Goal: Transaction & Acquisition: Book appointment/travel/reservation

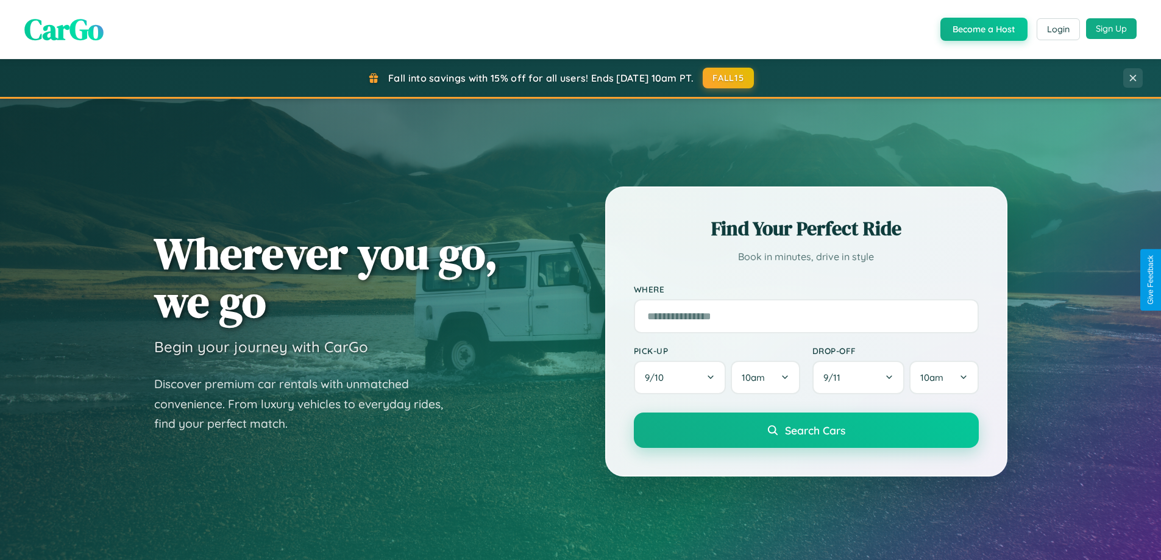
click at [1111, 29] on button "Sign Up" at bounding box center [1111, 28] width 51 height 21
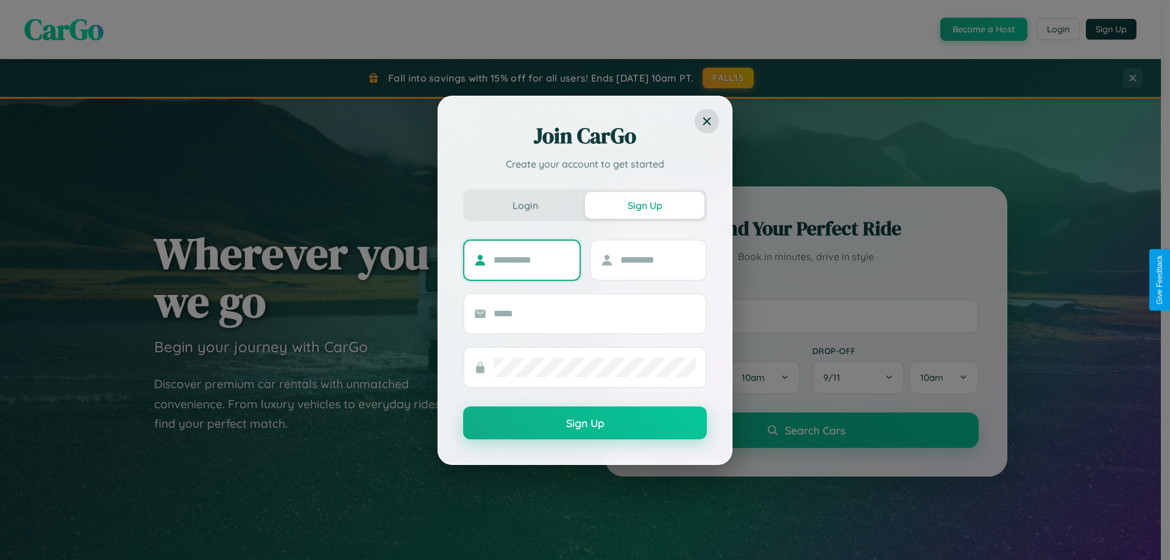
click at [531, 260] on input "text" at bounding box center [531, 259] width 76 height 19
type input "*****"
click at [657, 260] on input "text" at bounding box center [658, 259] width 76 height 19
type input "******"
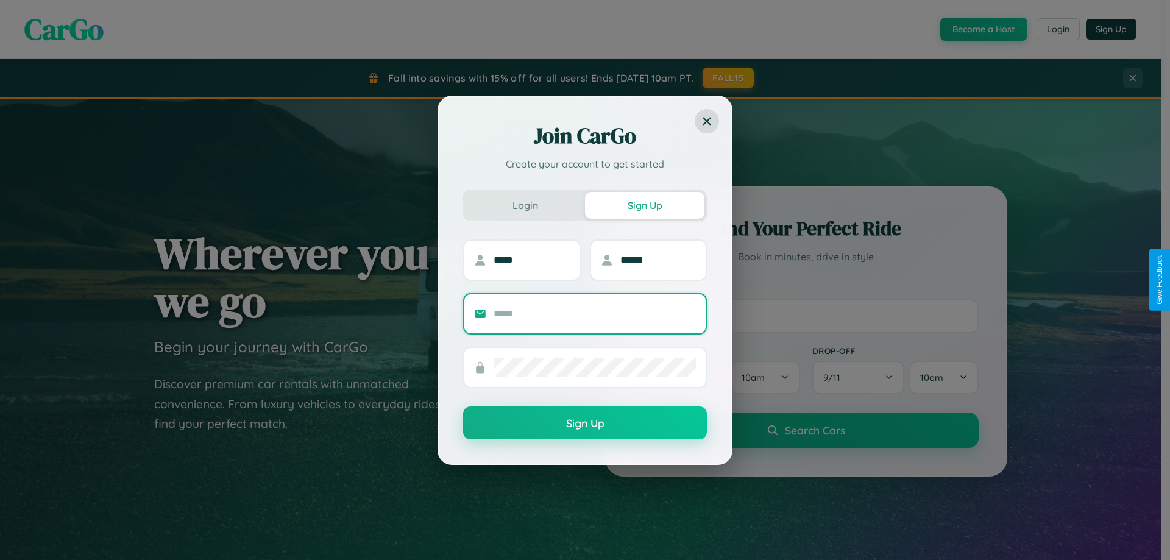
click at [595, 313] on input "text" at bounding box center [594, 313] width 202 height 19
type input "**********"
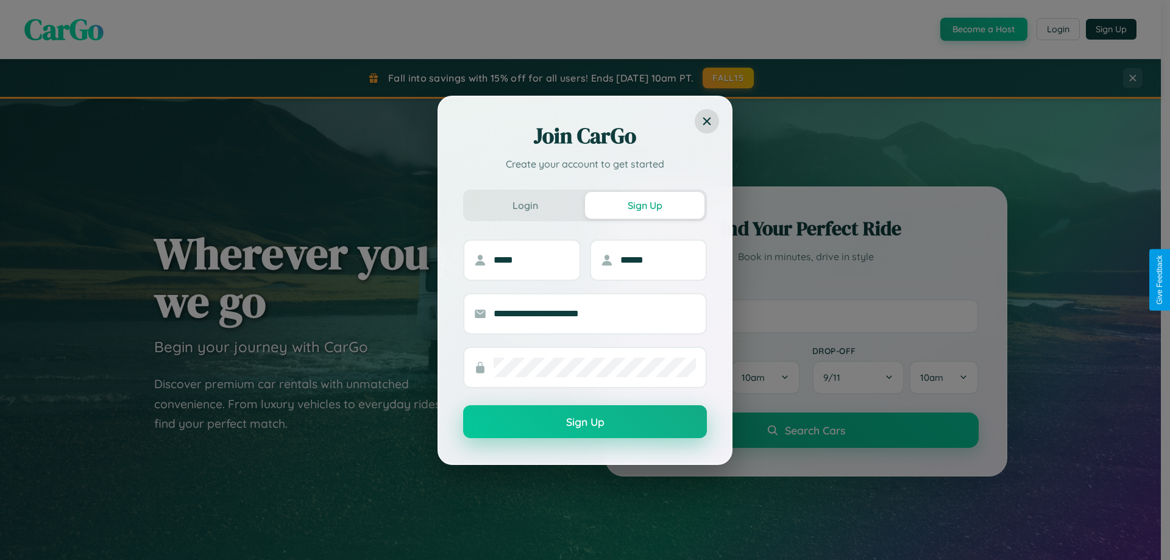
click at [585, 422] on button "Sign Up" at bounding box center [585, 421] width 244 height 33
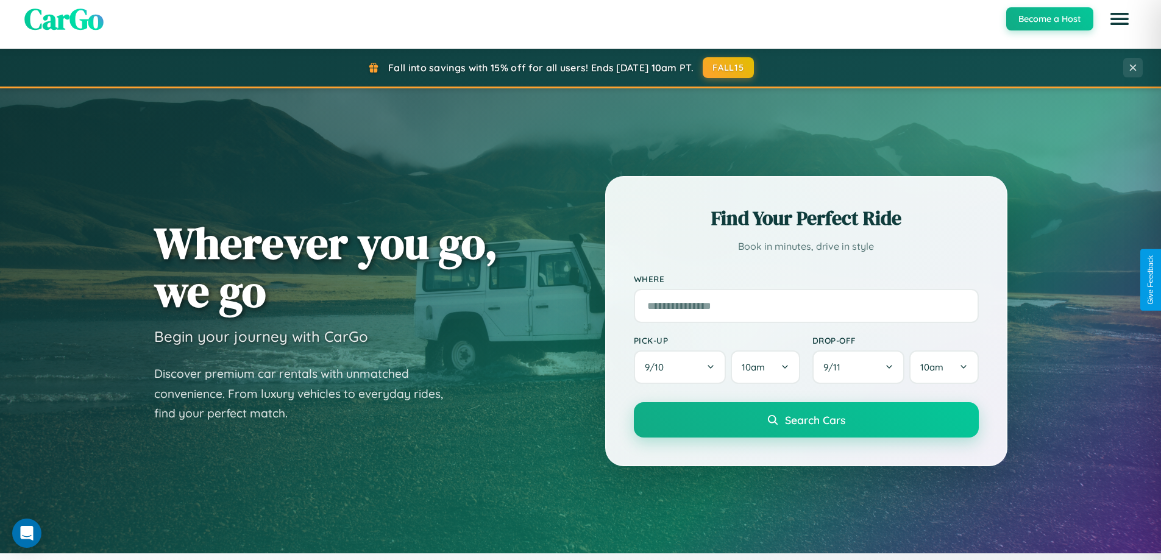
scroll to position [2344, 0]
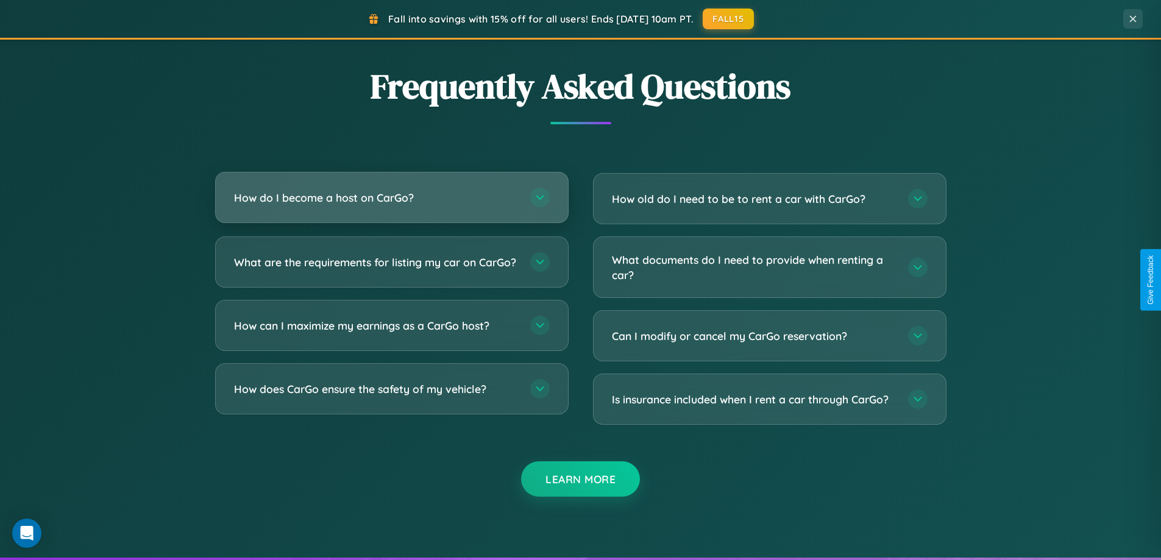
click at [391, 199] on h3 "How do I become a host on CarGo?" at bounding box center [376, 197] width 284 height 15
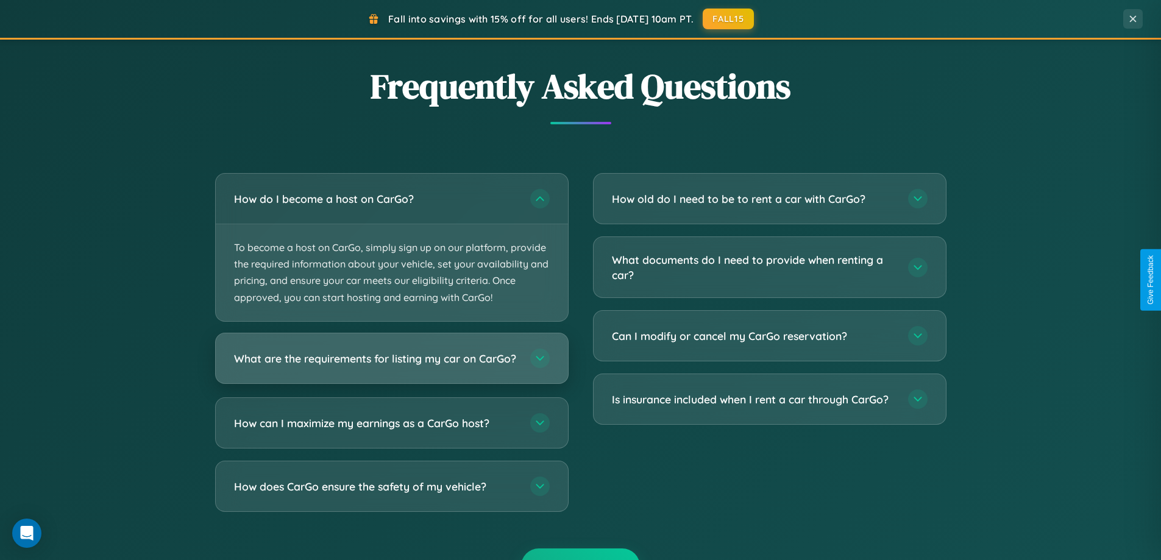
click at [391, 364] on h3 "What are the requirements for listing my car on CarGo?" at bounding box center [376, 357] width 284 height 15
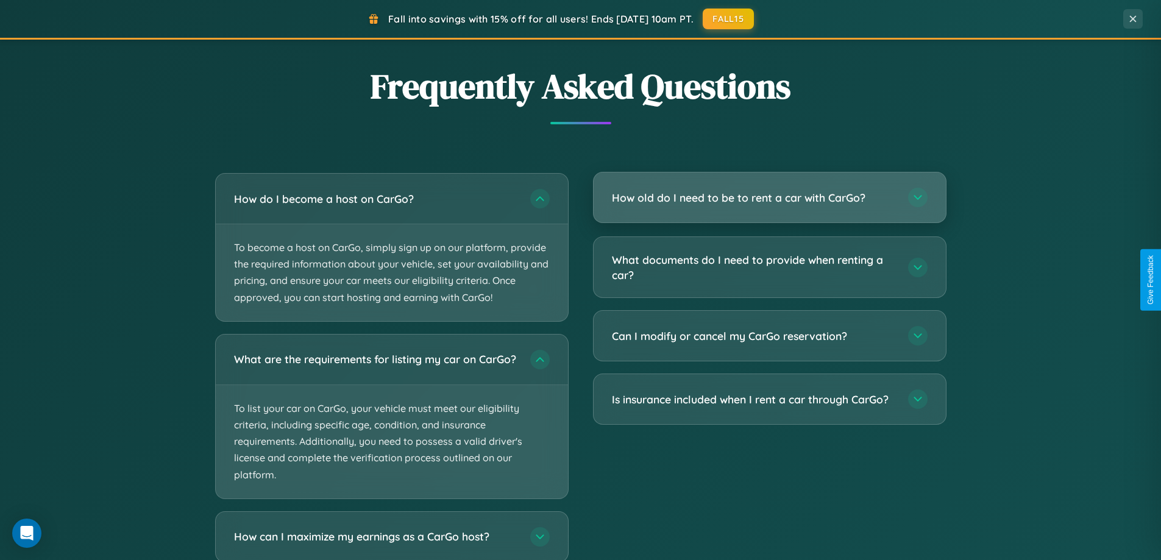
click at [769, 197] on h3 "How old do I need to be to rent a car with CarGo?" at bounding box center [754, 197] width 284 height 15
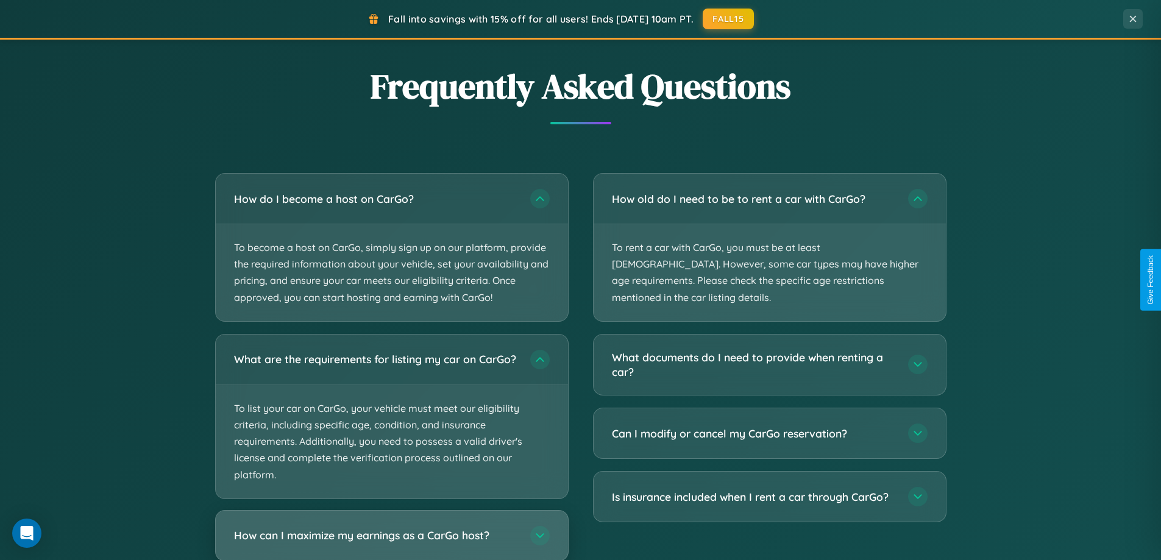
click at [391, 540] on h3 "How can I maximize my earnings as a CarGo host?" at bounding box center [376, 535] width 284 height 15
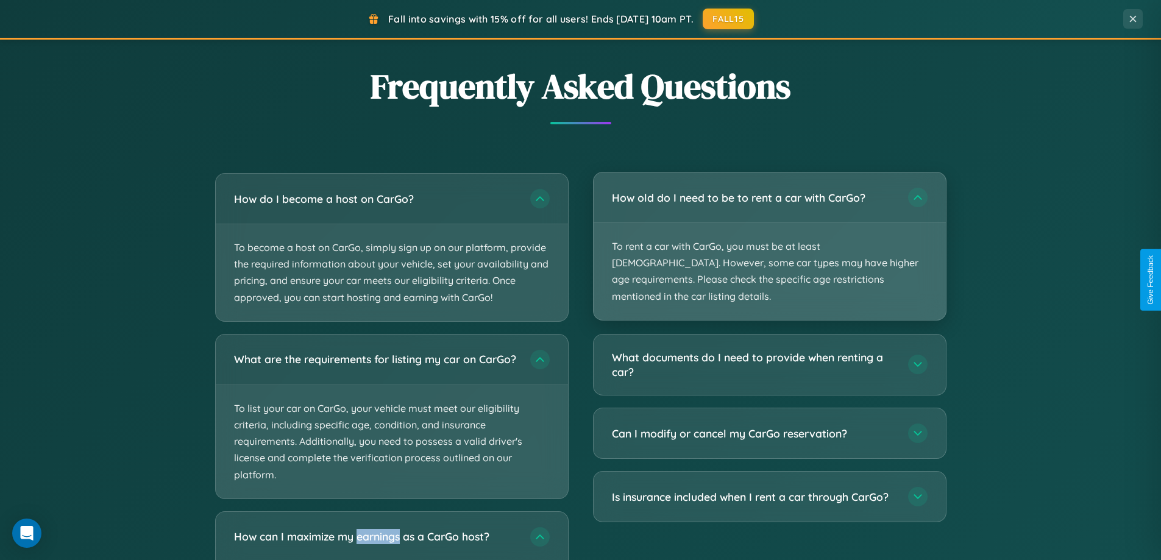
click at [769, 239] on p "To rent a car with CarGo, you must be at least [DEMOGRAPHIC_DATA]. However, som…" at bounding box center [769, 271] width 352 height 97
click at [769, 238] on p "To rent a car with CarGo, you must be at least [DEMOGRAPHIC_DATA]. However, som…" at bounding box center [769, 271] width 352 height 97
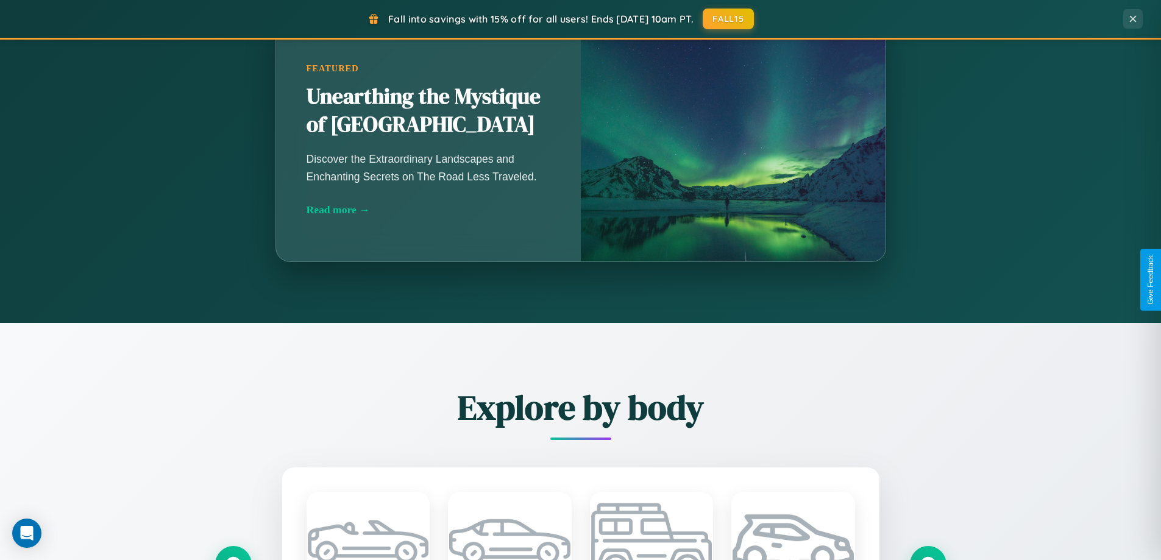
scroll to position [525, 0]
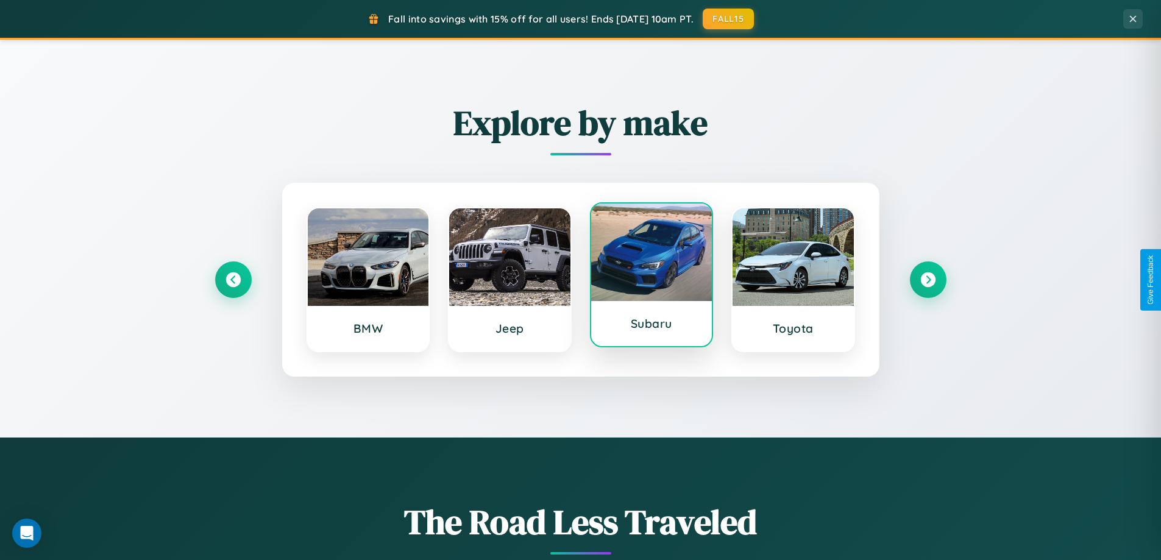
click at [651, 275] on div at bounding box center [651, 251] width 121 height 97
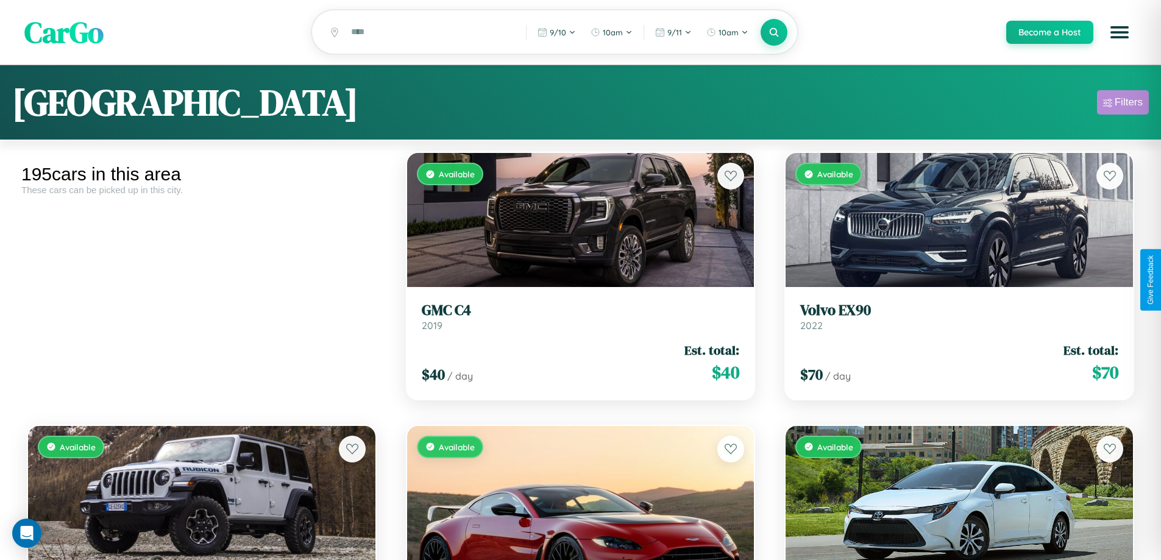
click at [1122, 104] on div "Filters" at bounding box center [1128, 102] width 28 height 12
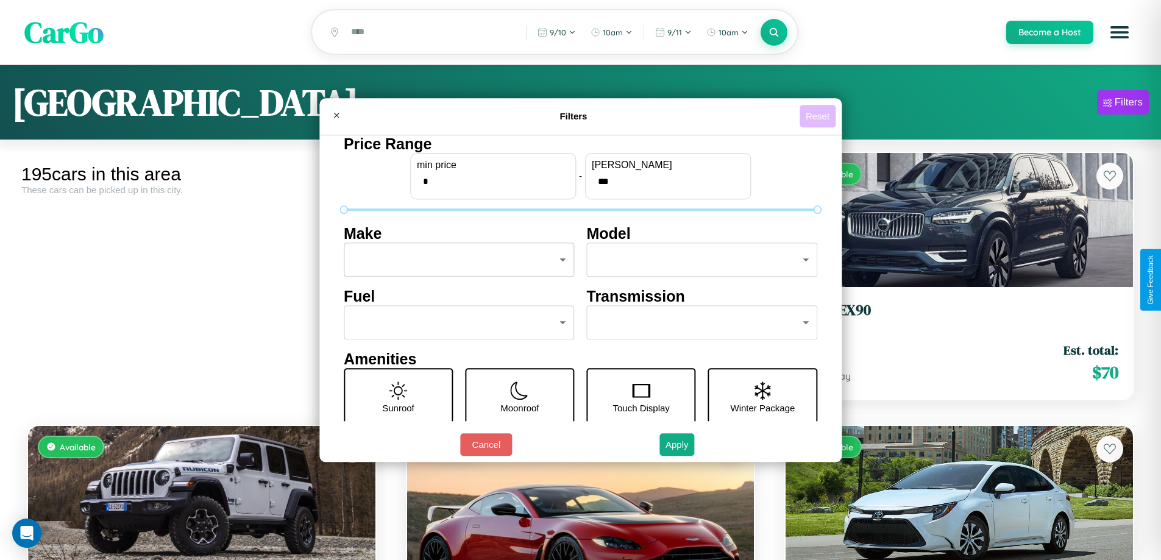
click at [819, 116] on button "Reset" at bounding box center [817, 116] width 36 height 23
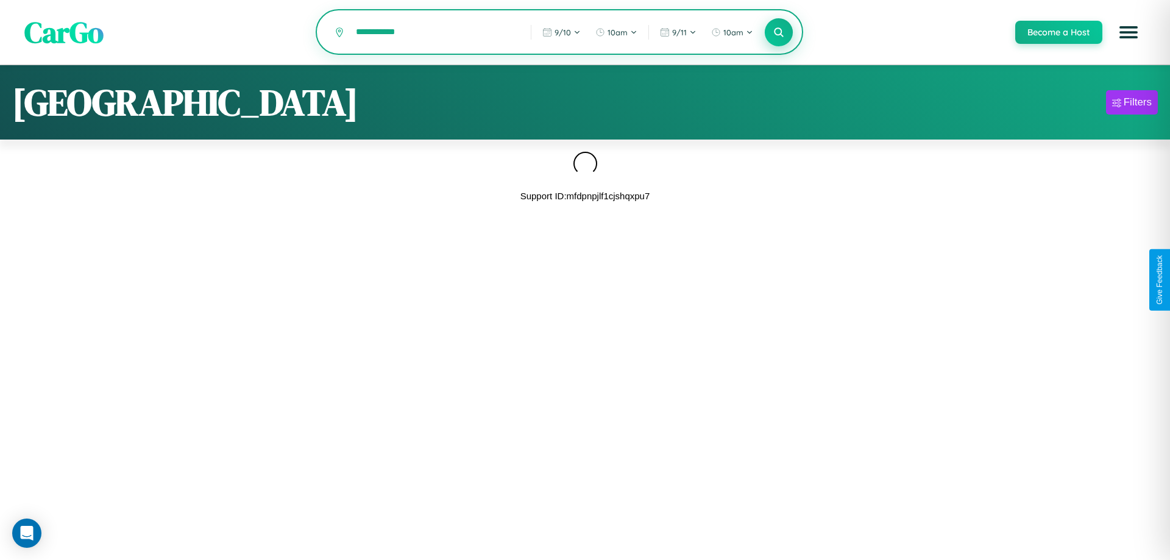
type input "**********"
click at [778, 33] on icon at bounding box center [779, 32] width 12 height 12
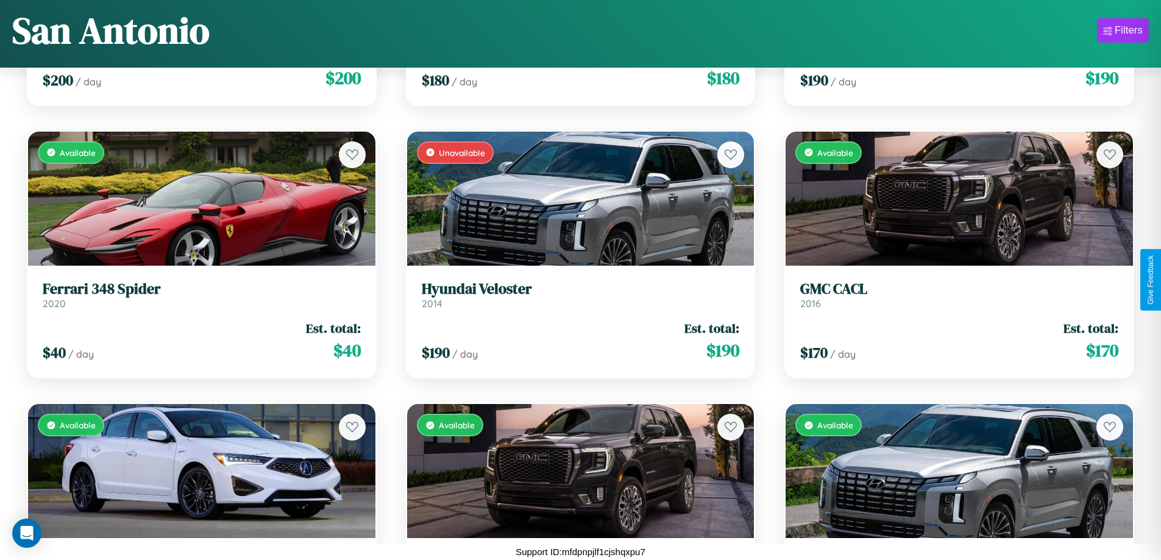
scroll to position [6992, 0]
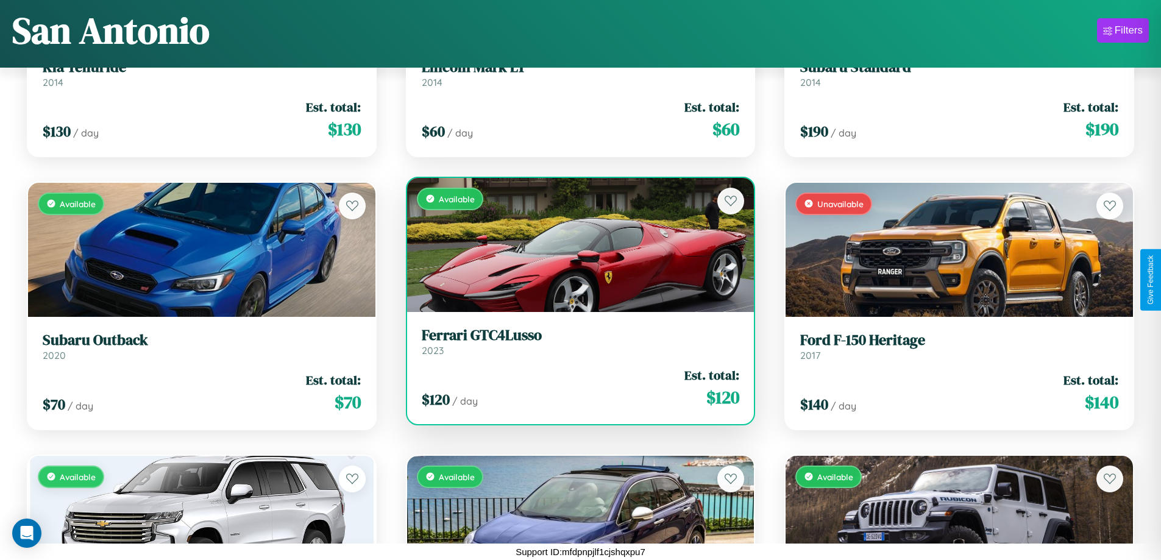
click at [575, 343] on h3 "Ferrari GTC4Lusso" at bounding box center [581, 336] width 318 height 18
